Goal: Information Seeking & Learning: Learn about a topic

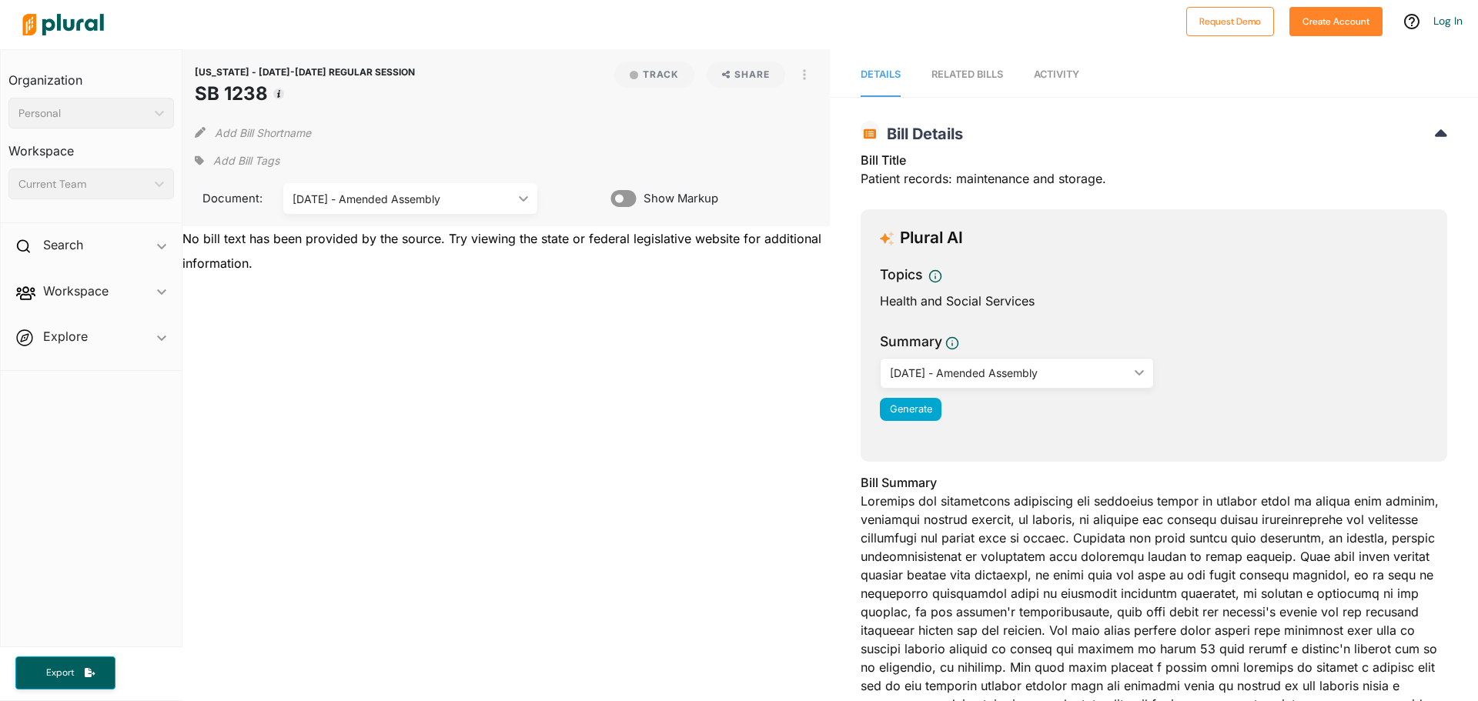
click at [522, 202] on icon "ic_keyboard_arrow_down" at bounding box center [520, 198] width 15 height 7
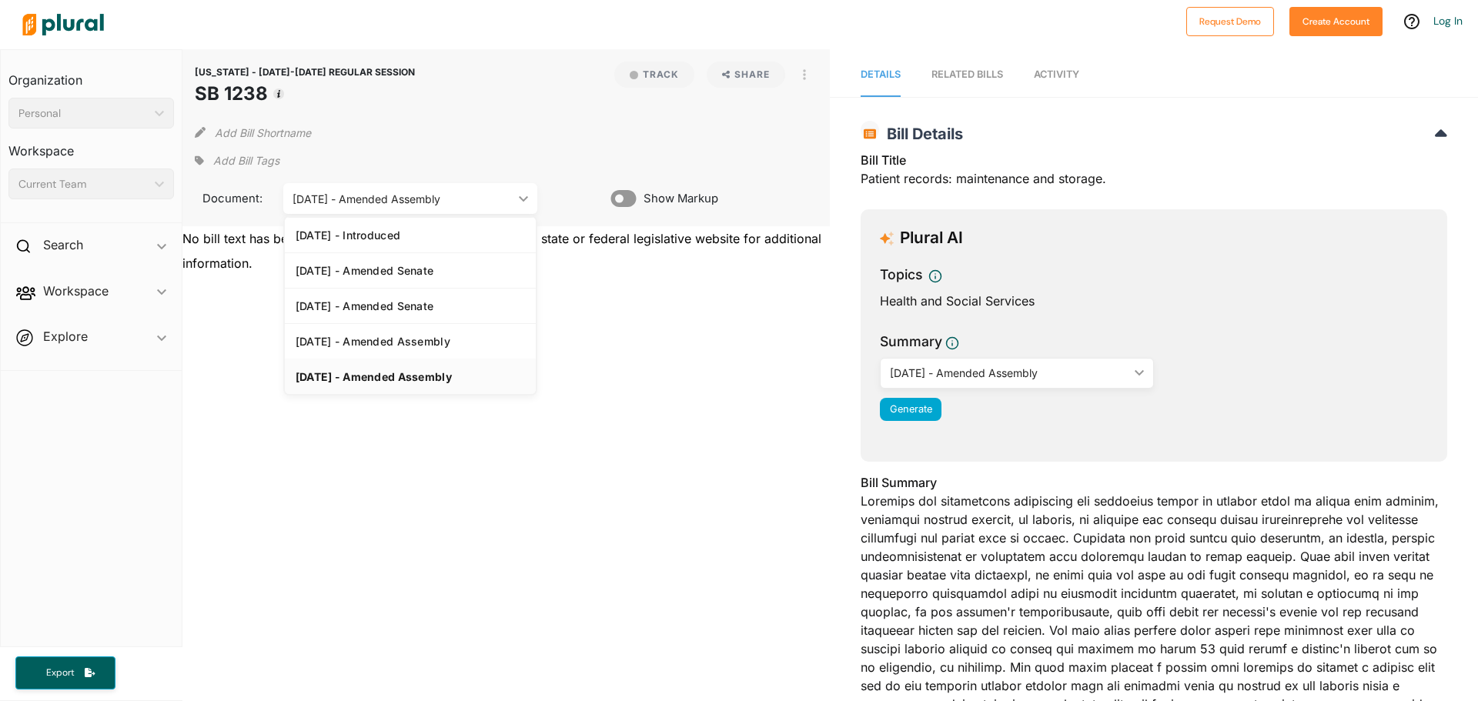
click at [522, 202] on icon "ic_keyboard_arrow_down" at bounding box center [520, 198] width 15 height 7
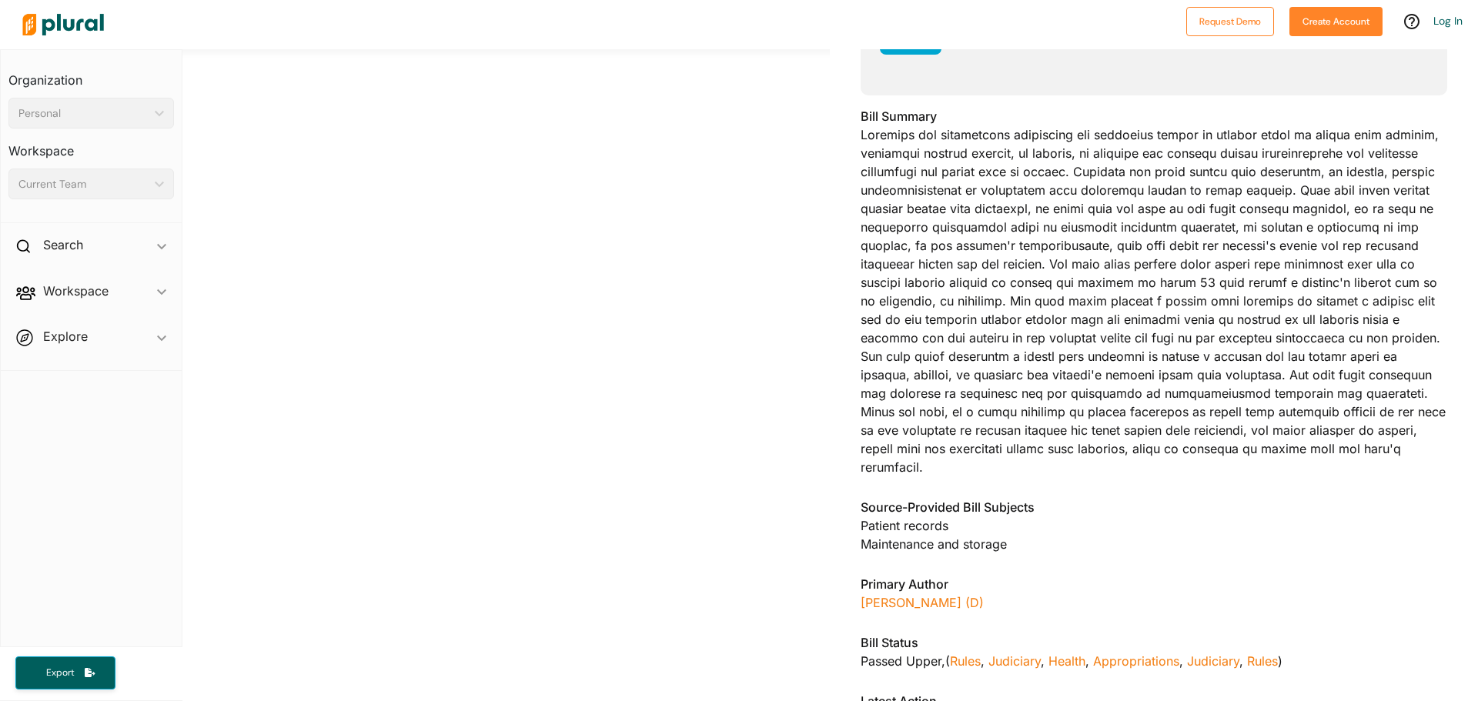
scroll to position [385, 0]
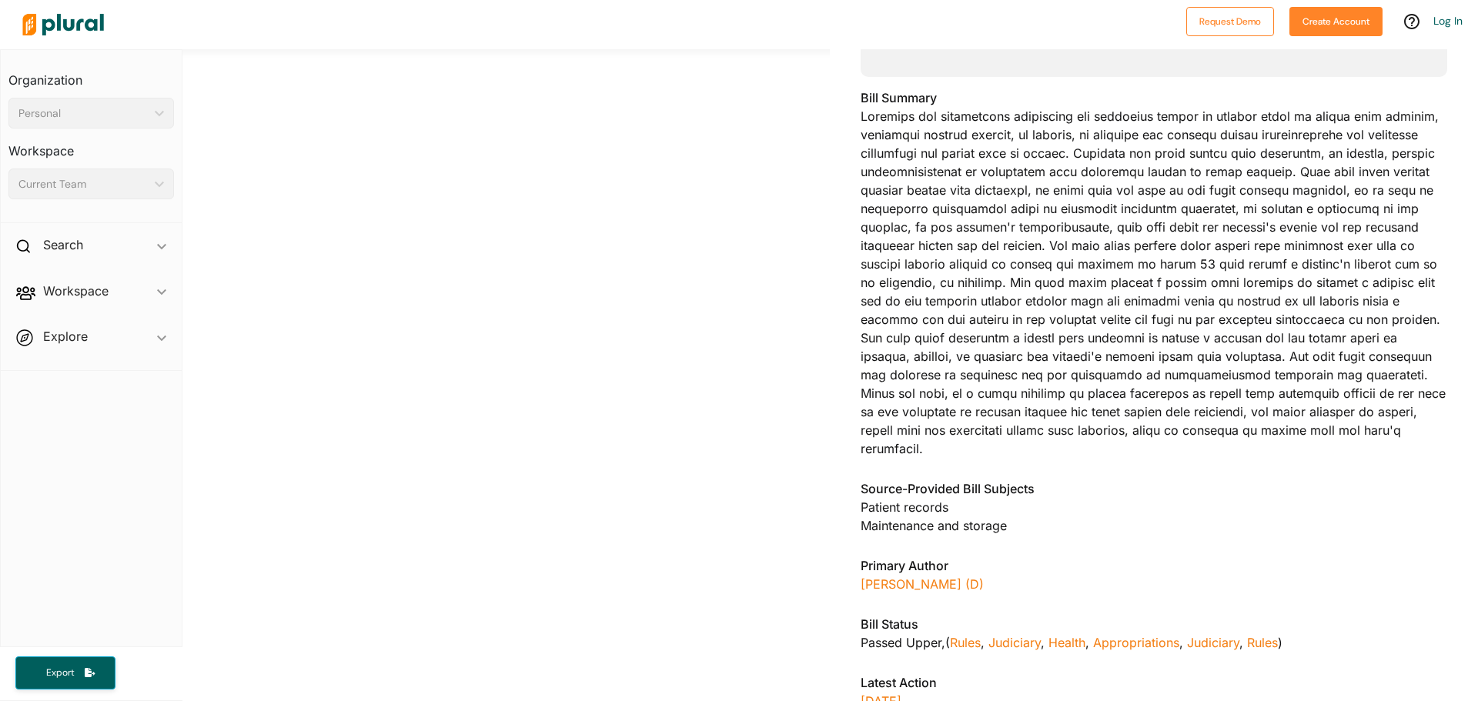
click at [860, 95] on h3 "Bill Summary" at bounding box center [1153, 98] width 586 height 18
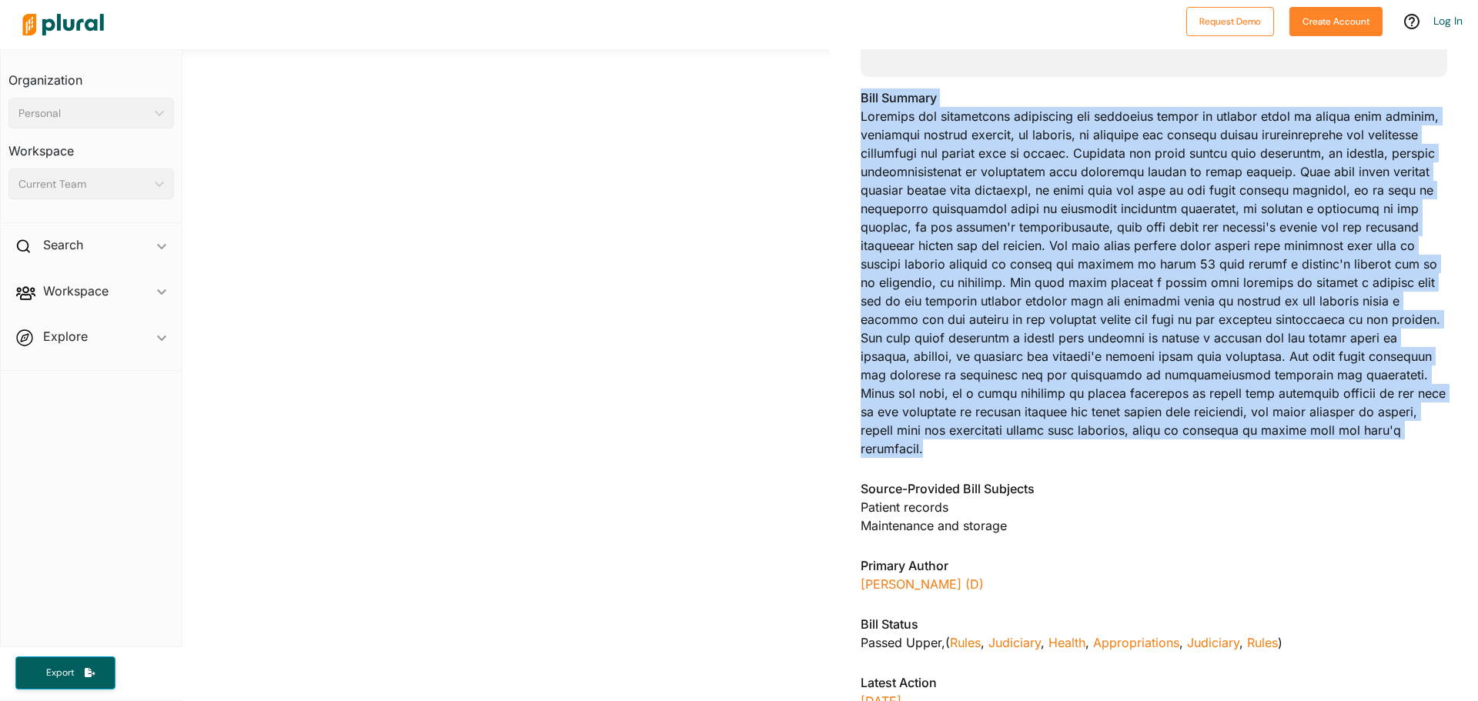
drag, startPoint x: 857, startPoint y: 95, endPoint x: 1365, endPoint y: 436, distance: 611.4
click at [1365, 436] on div "Bill Summary" at bounding box center [1153, 278] width 586 height 379
copy div "Bill Summary Existing law establishes procedures for providing access to variou…"
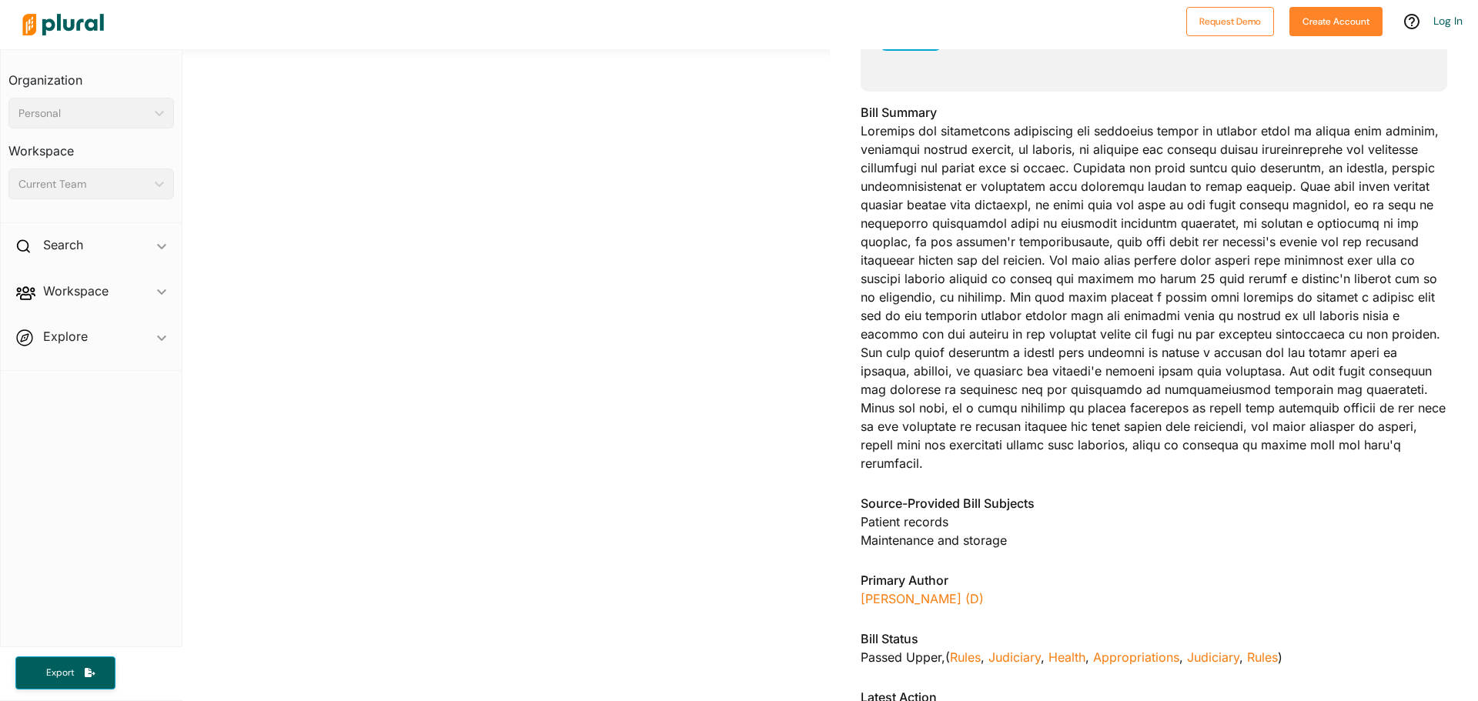
scroll to position [385, 0]
